Goal: Task Accomplishment & Management: Use online tool/utility

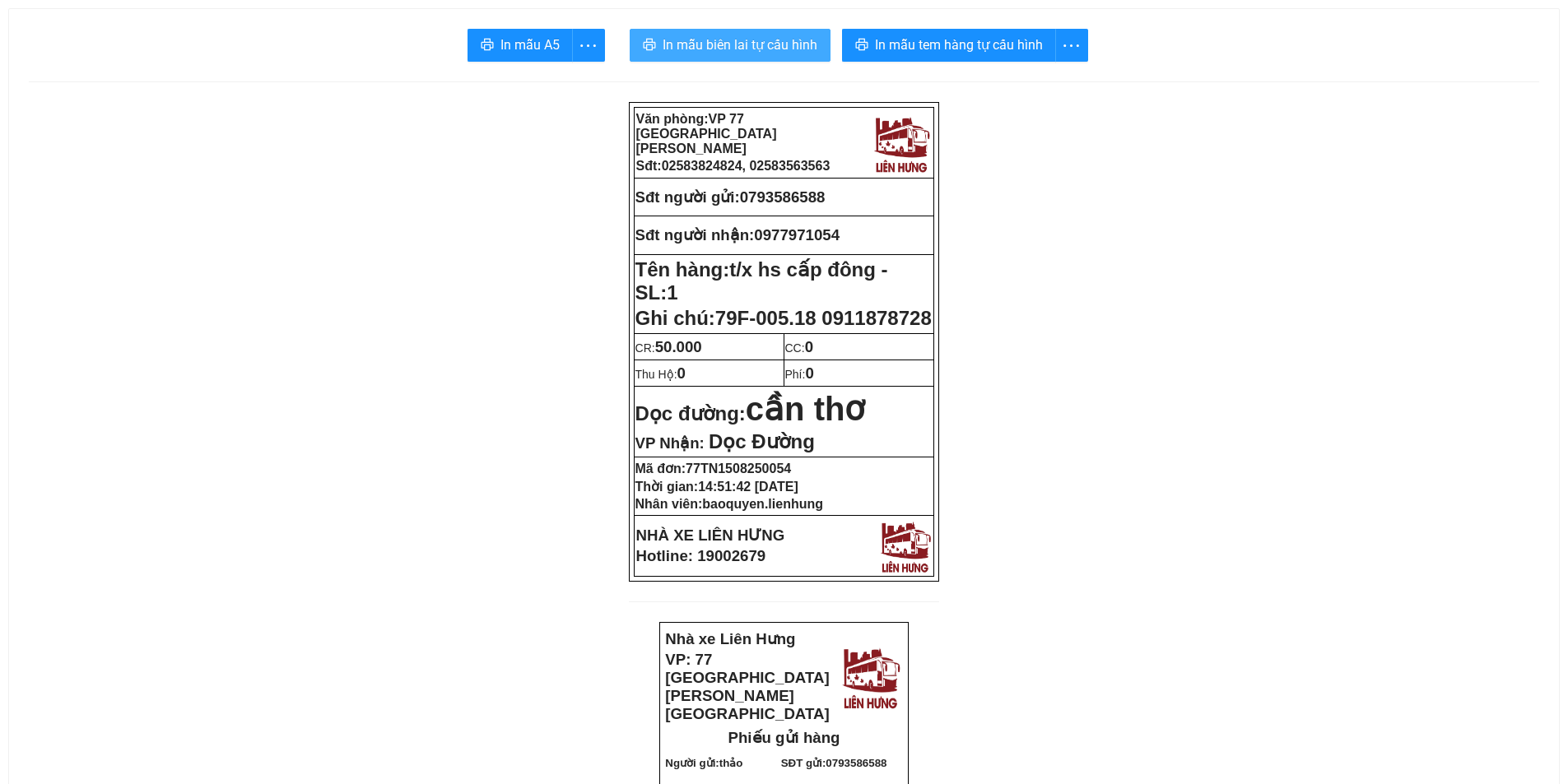
click at [738, 50] on span "In mẫu biên lai tự cấu hình" at bounding box center [739, 44] width 155 height 21
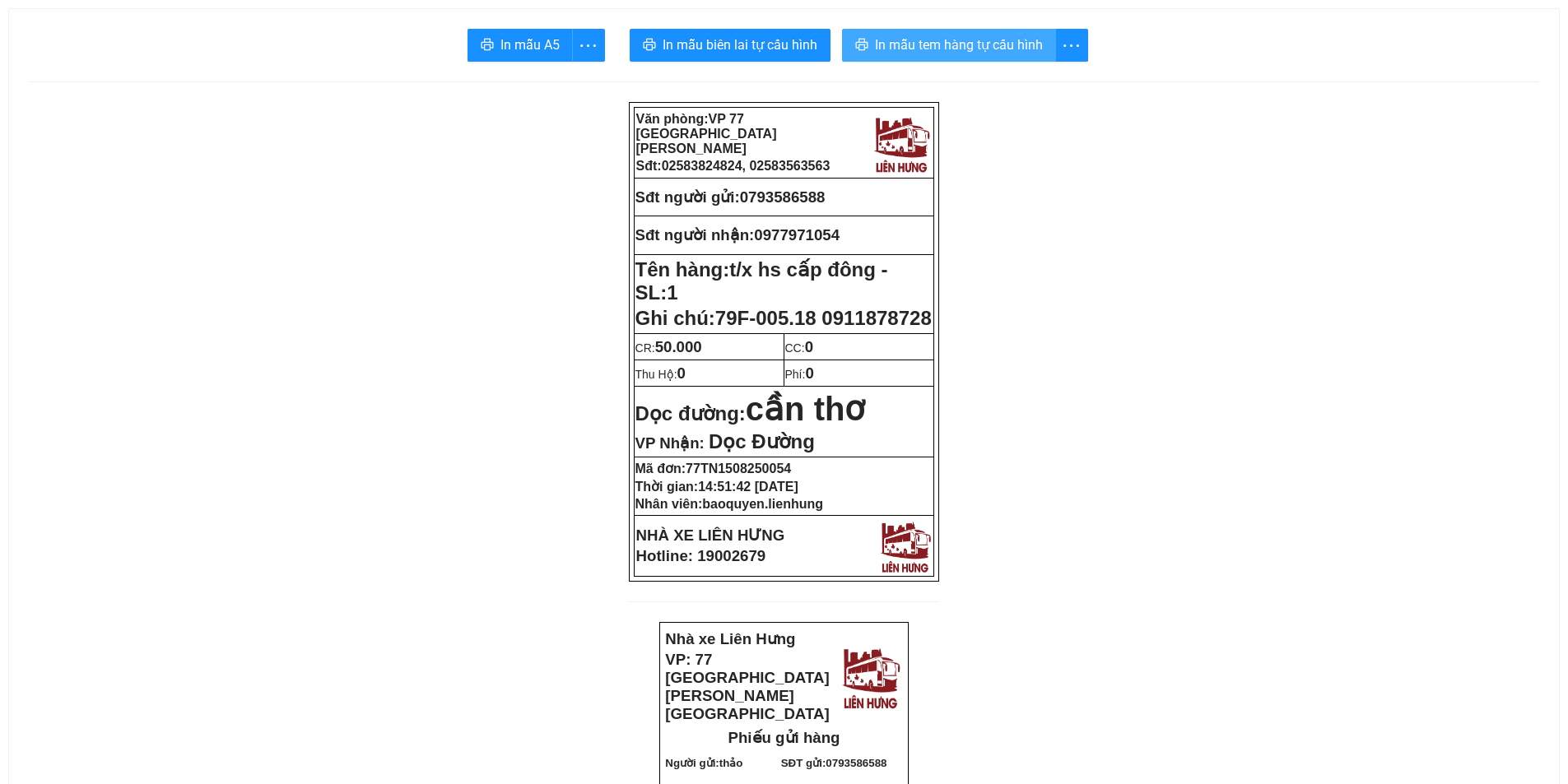
click at [987, 50] on span "In mẫu tem hàng tự cấu hình" at bounding box center [958, 44] width 168 height 21
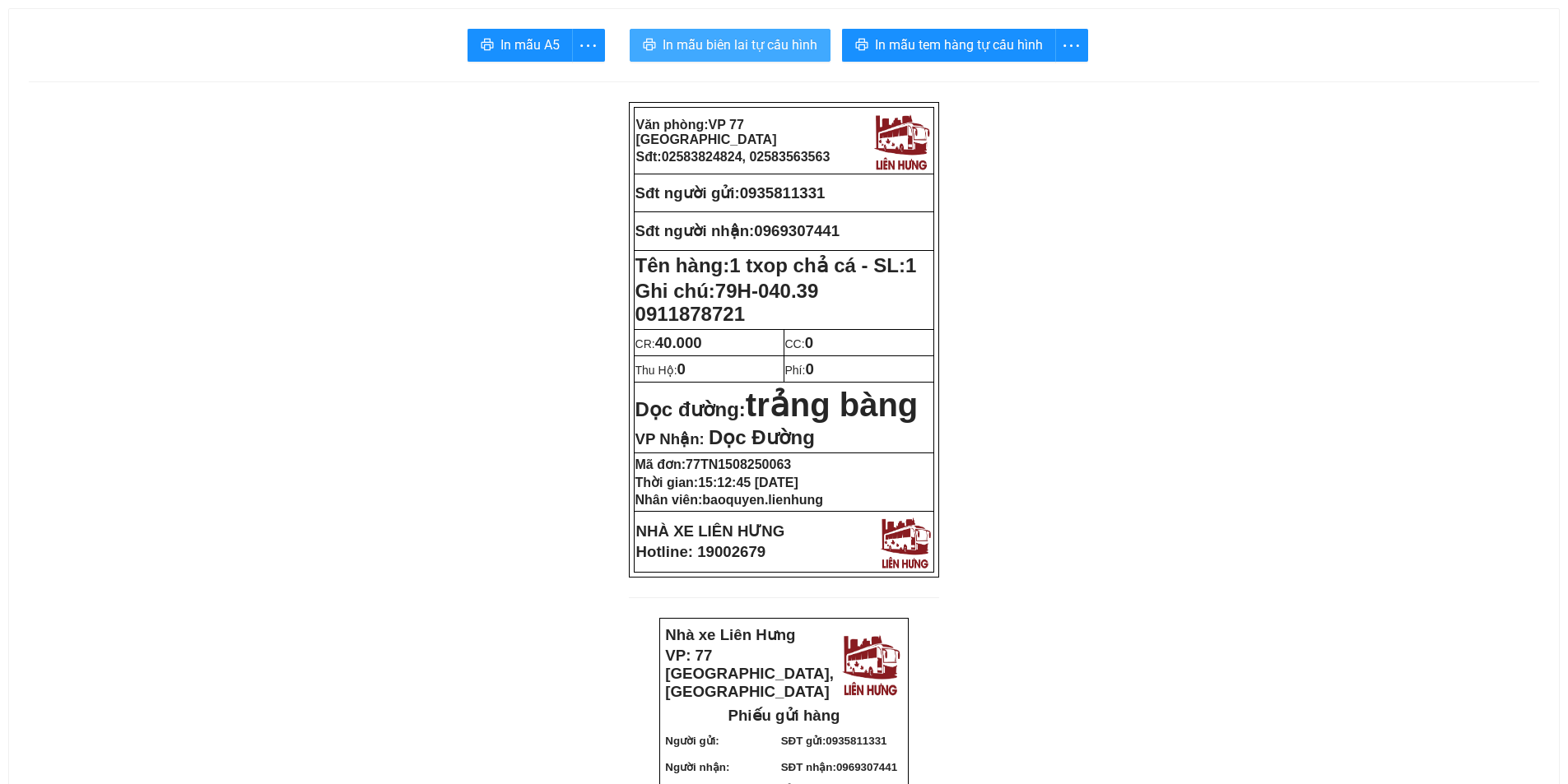
click at [719, 48] on span "In mẫu biên lai tự cấu hình" at bounding box center [739, 44] width 155 height 21
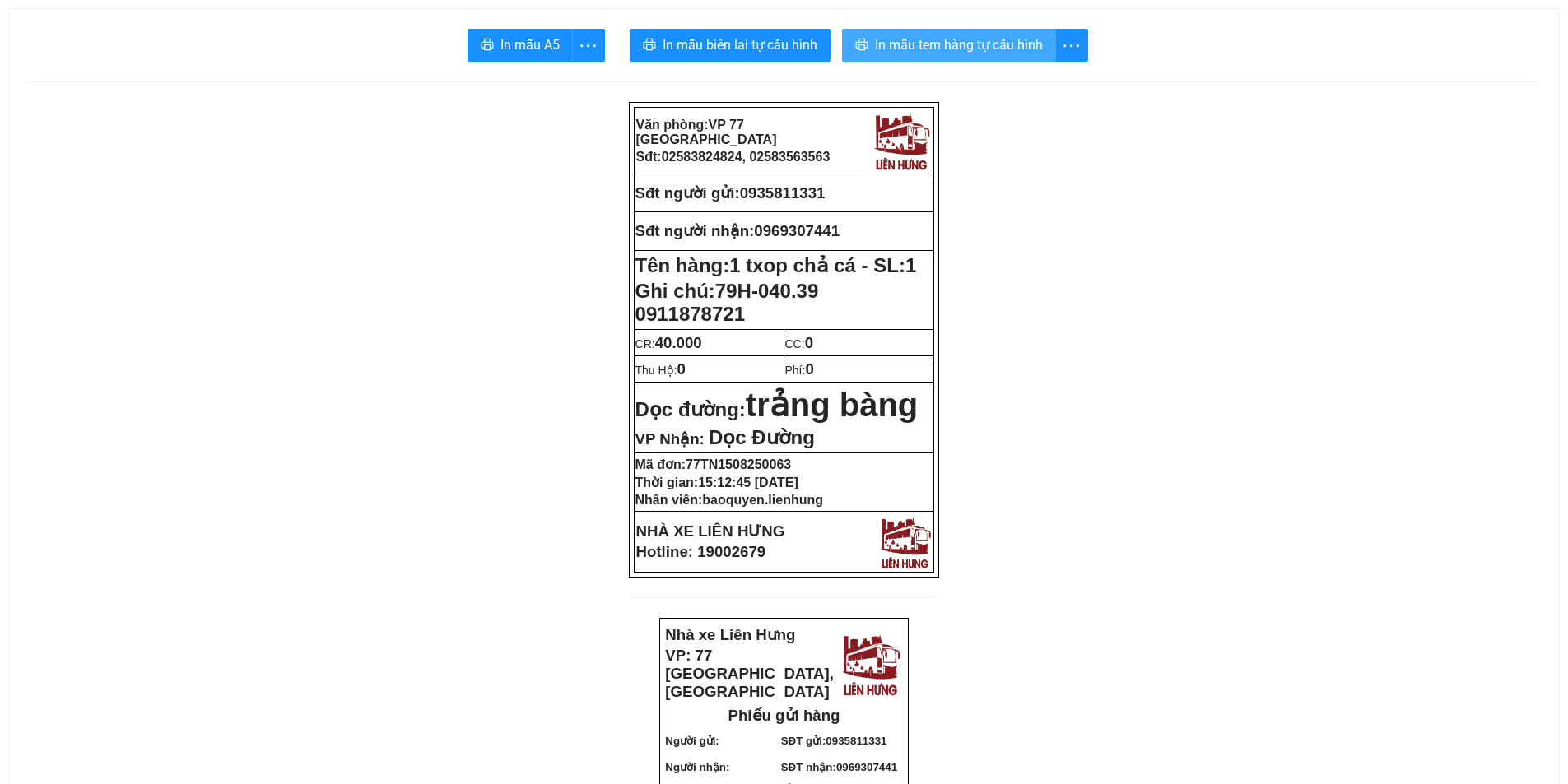
click at [934, 40] on span "In mẫu tem hàng tự cấu hình" at bounding box center [958, 44] width 168 height 21
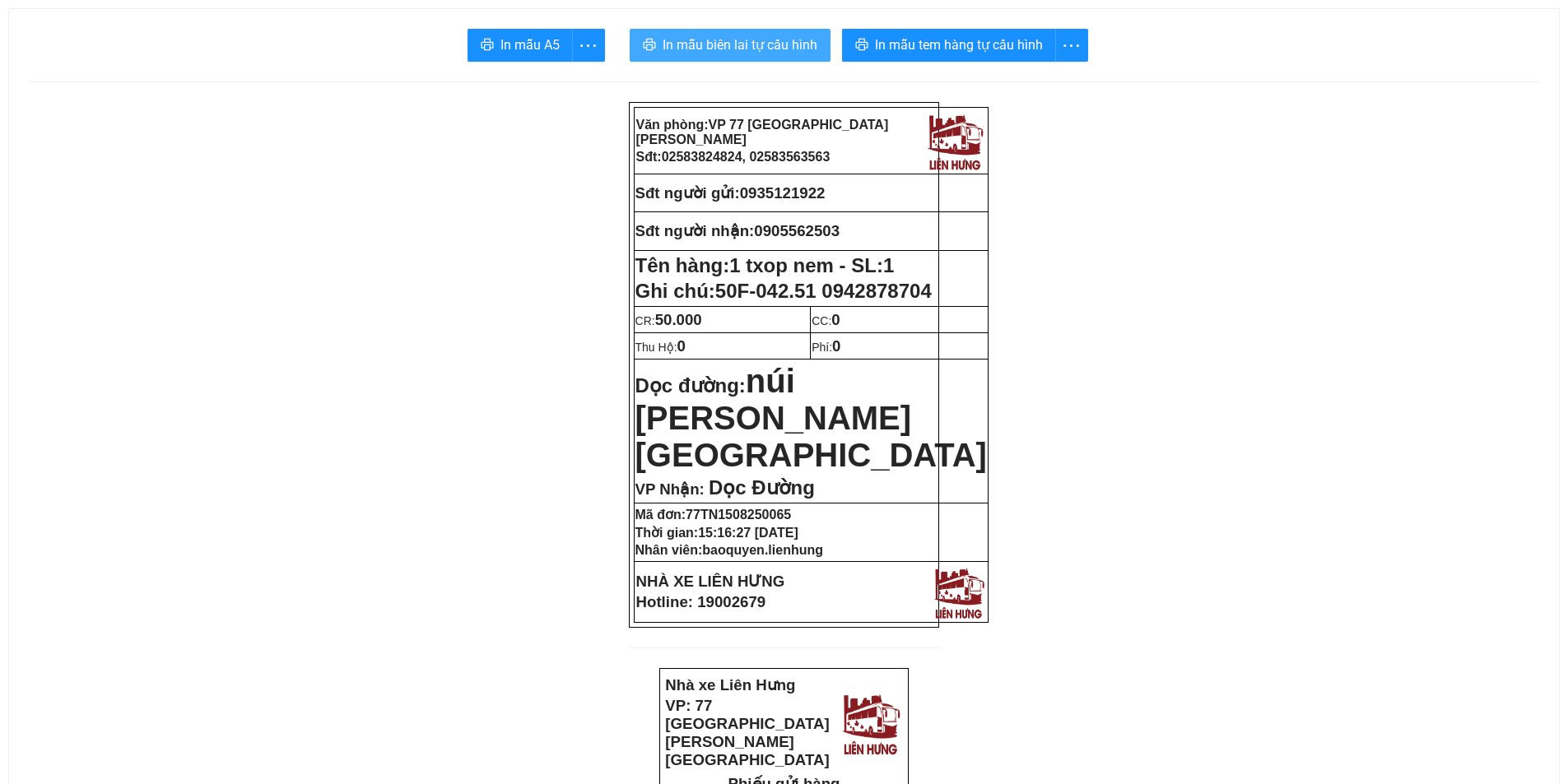
click at [728, 58] on button "In mẫu biên lai tự cấu hình" at bounding box center [730, 44] width 201 height 33
click at [738, 47] on span "In mẫu biên lai tự cấu hình" at bounding box center [739, 44] width 155 height 21
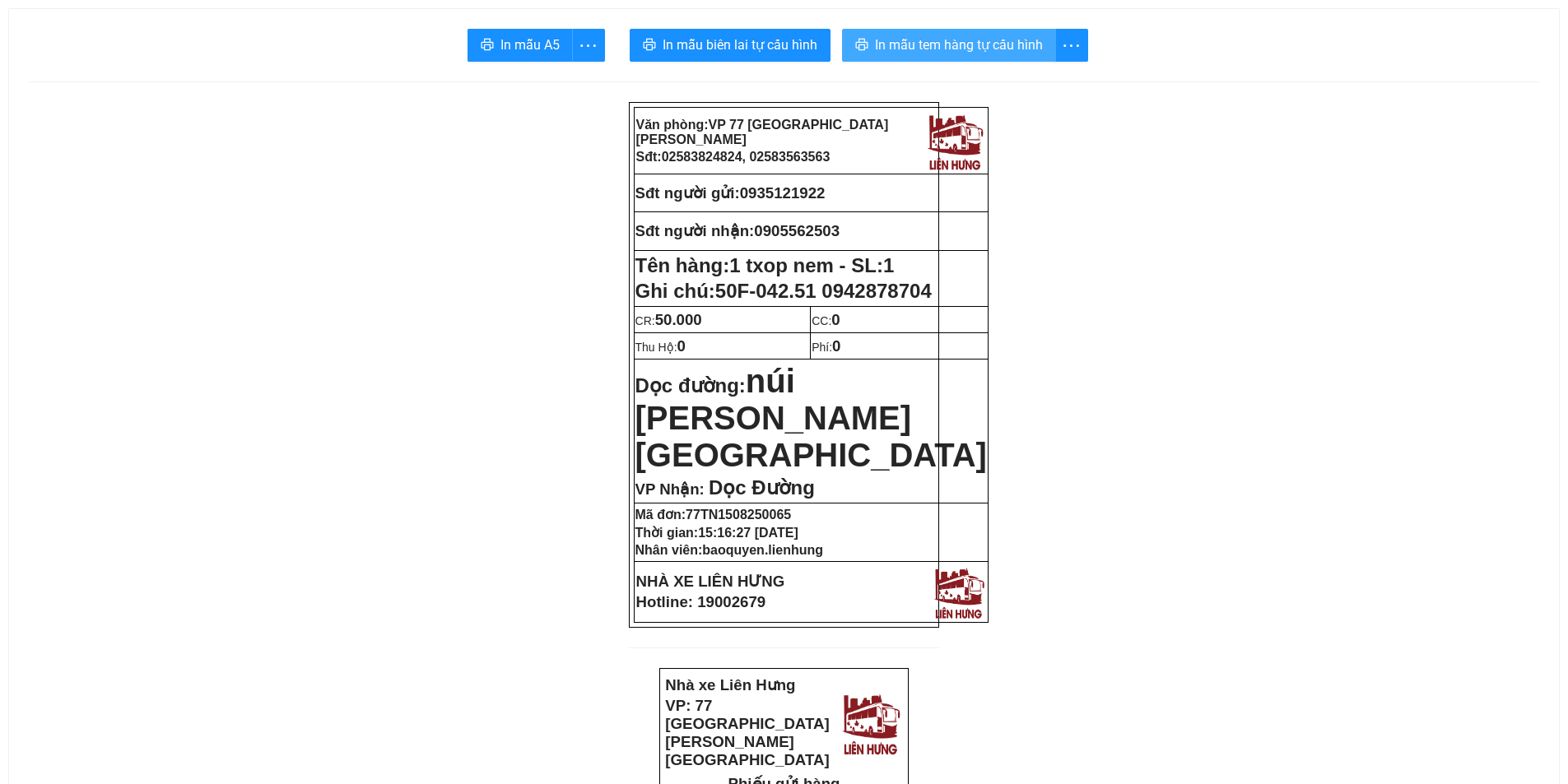
click at [952, 44] on span "In mẫu tem hàng tự cấu hình" at bounding box center [958, 44] width 168 height 21
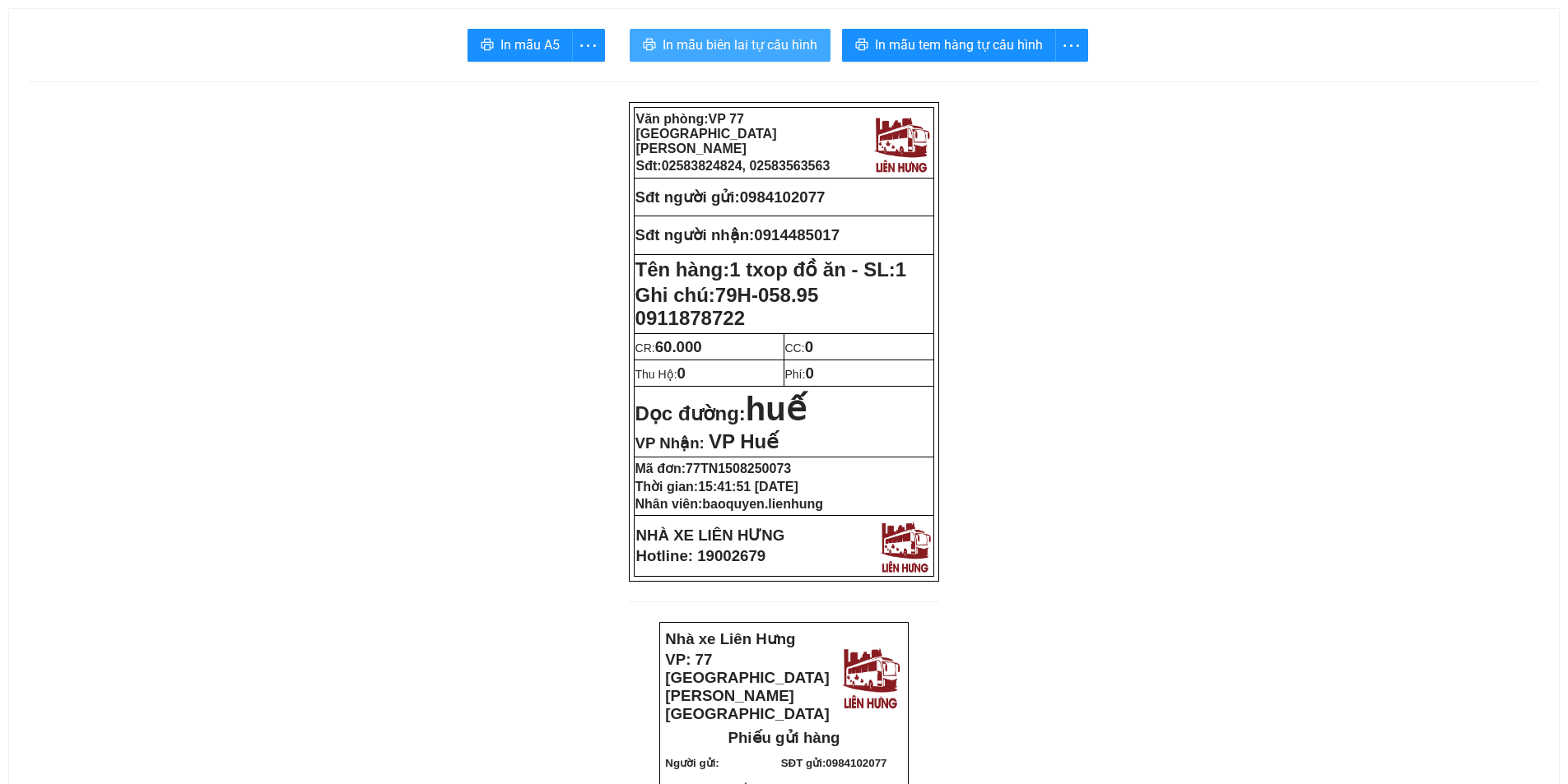
click at [767, 49] on span "In mẫu biên lai tự cấu hình" at bounding box center [739, 44] width 155 height 21
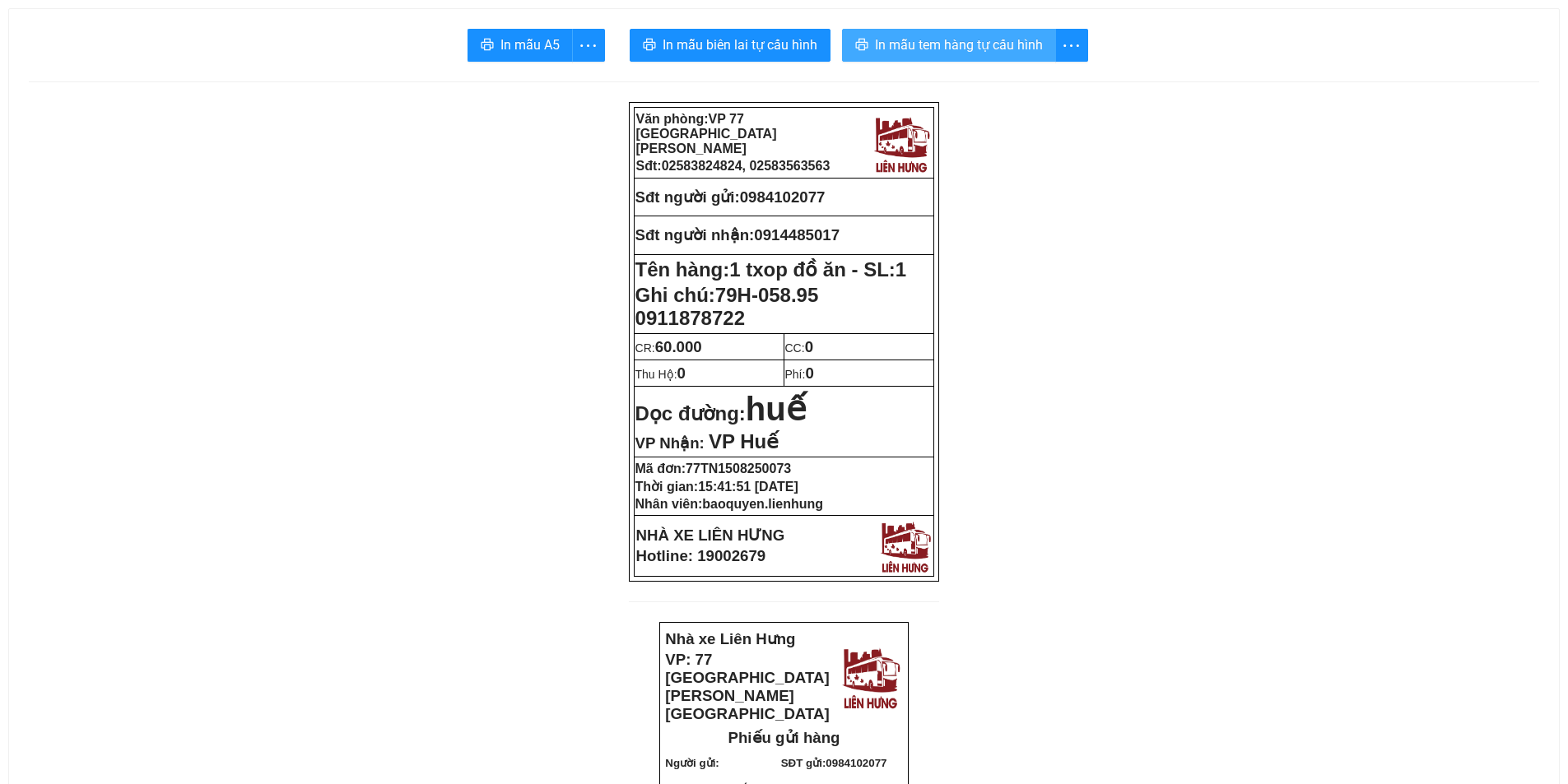
click at [1023, 37] on span "In mẫu tem hàng tự cấu hình" at bounding box center [958, 44] width 168 height 21
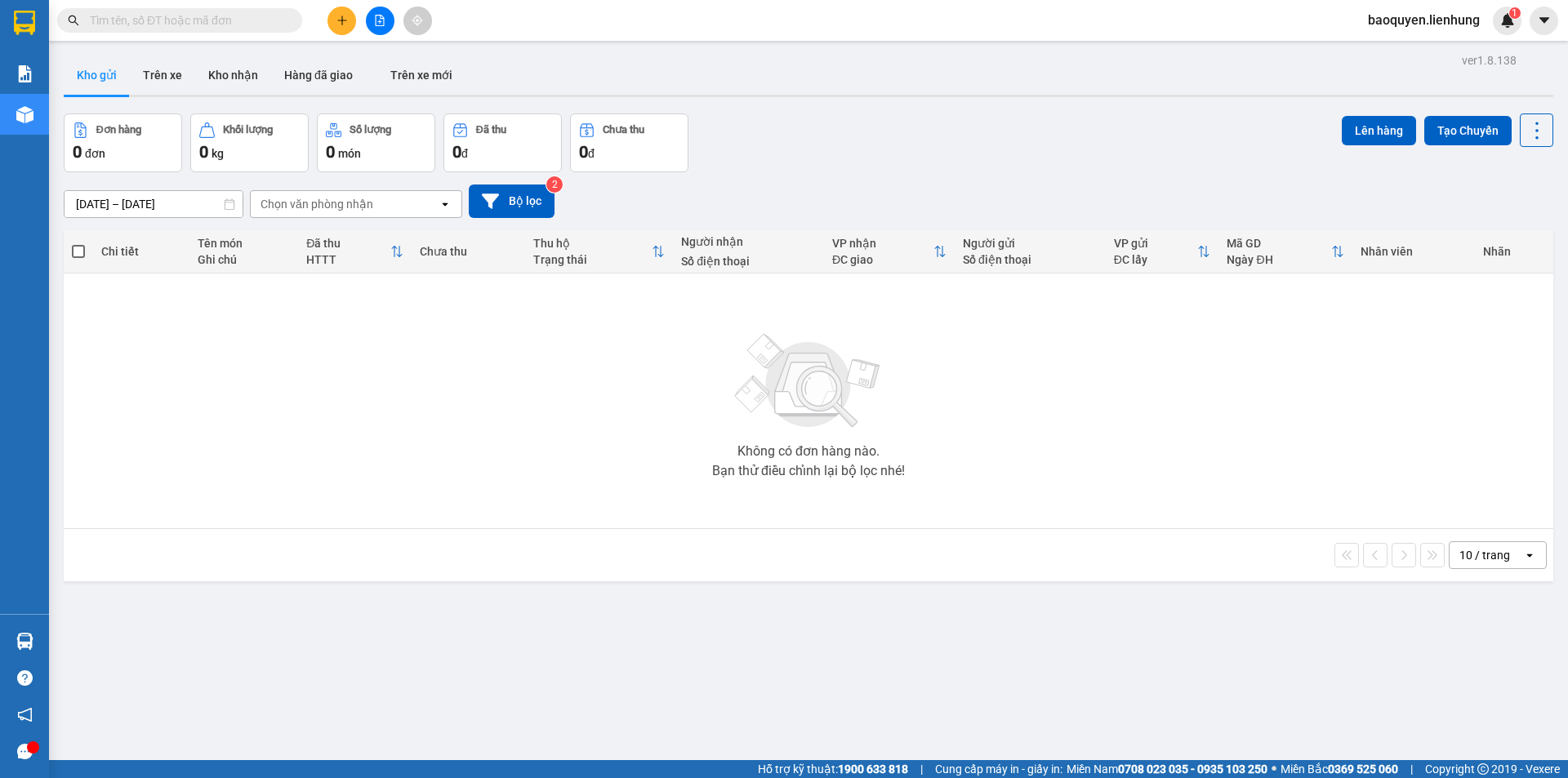
click at [562, 486] on div "Không có đơn hàng nào. Bạn thử điều chỉnh lại bộ lọc nhé!" at bounding box center [809, 401] width 1473 height 245
